Goal: Task Accomplishment & Management: Manage account settings

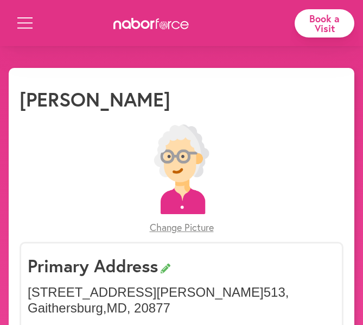
select select "*"
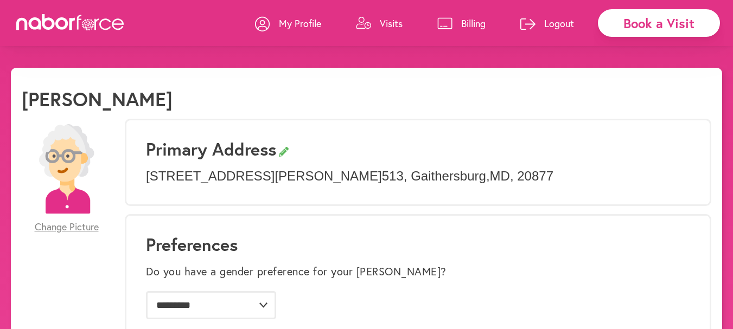
click at [371, 22] on p "Visits" at bounding box center [391, 23] width 23 height 13
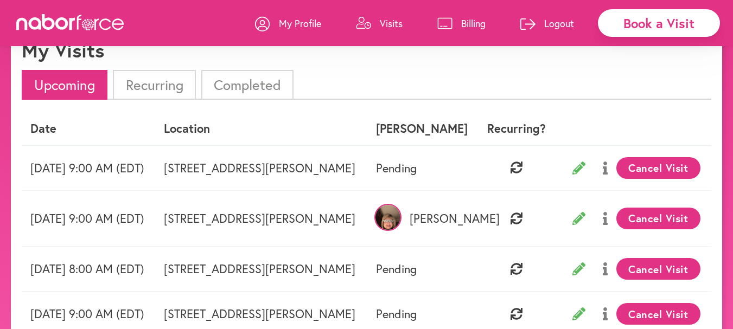
scroll to position [43, 0]
